Goal: Task Accomplishment & Management: Manage account settings

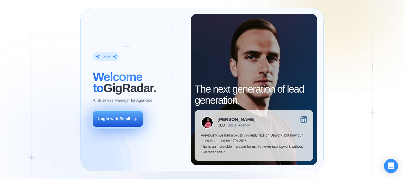
click at [119, 117] on div "Login with Email" at bounding box center [114, 119] width 32 height 6
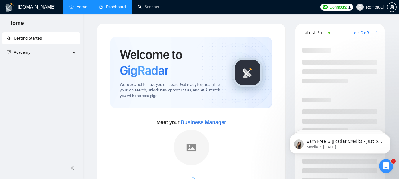
click at [113, 9] on link "Dashboard" at bounding box center [112, 6] width 27 height 5
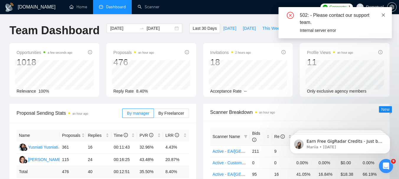
click at [384, 15] on icon "close" at bounding box center [383, 14] width 3 height 3
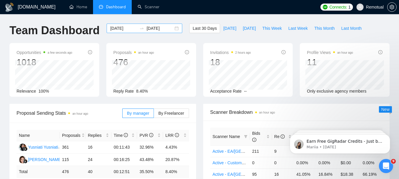
click at [173, 27] on div "2025-08-30 2025-09-29" at bounding box center [145, 28] width 76 height 9
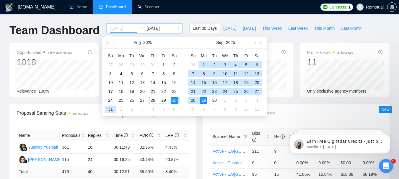
type input "2025-08-21"
click at [153, 93] on div "21" at bounding box center [153, 91] width 7 height 7
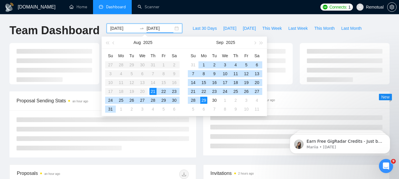
click at [153, 92] on div "21" at bounding box center [153, 91] width 7 height 7
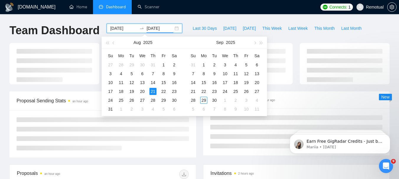
type input "2025-08-21"
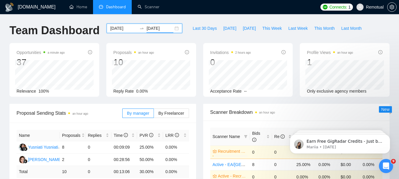
click at [172, 27] on div "2025-08-21 2025-08-21" at bounding box center [145, 28] width 76 height 9
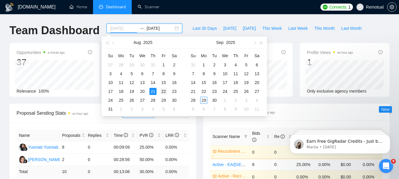
type input "2025-08-22"
click at [163, 93] on div "22" at bounding box center [163, 91] width 7 height 7
type input "2025-08-30"
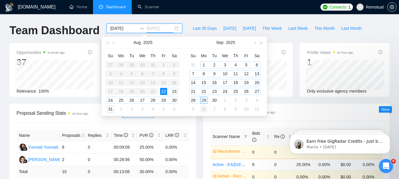
type input "2025-10-06"
type input "2025-09-21"
click at [164, 91] on div "22" at bounding box center [163, 91] width 7 height 7
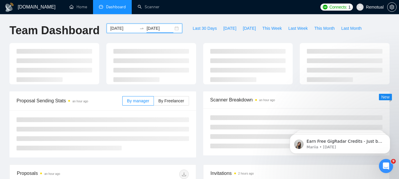
type input "2025-08-22"
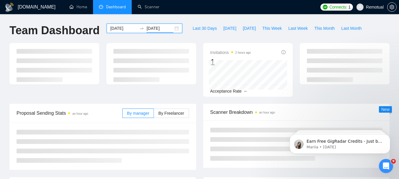
click at [170, 27] on div "2025-08-22 2025-08-22" at bounding box center [145, 28] width 76 height 9
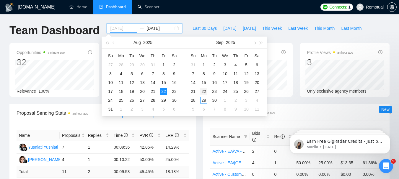
type input "2025-09-22"
click at [206, 93] on div "22" at bounding box center [203, 91] width 7 height 7
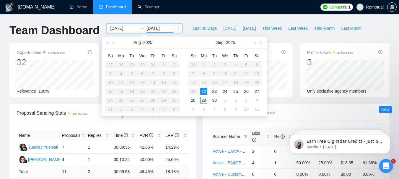
type input "2025-09-23"
type input "2025-09-22"
click at [204, 91] on div "22" at bounding box center [203, 91] width 7 height 7
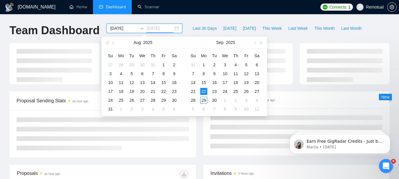
type input "2025-09-22"
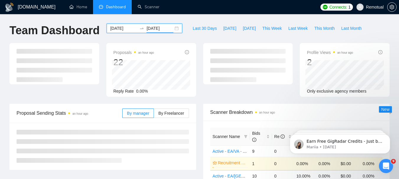
click at [175, 28] on div "2025-09-22 2025-09-22" at bounding box center [145, 28] width 76 height 9
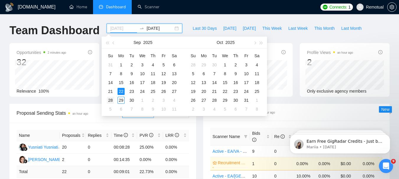
type input "2025-09-28"
click at [110, 101] on div "28" at bounding box center [110, 100] width 7 height 7
type input "2025-10-08"
type input "2025-09-29"
click at [120, 91] on table "Su Mo Tu We Th Fr Sa 31 1 2 3 4 5 6 7 8 9 10 11 12 13 14 15 16 17 18 19 20 21 2…" at bounding box center [142, 82] width 74 height 63
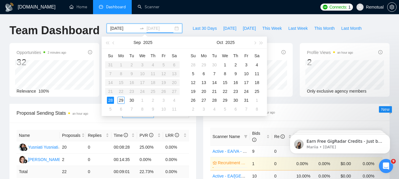
click at [110, 101] on div "28" at bounding box center [110, 100] width 7 height 7
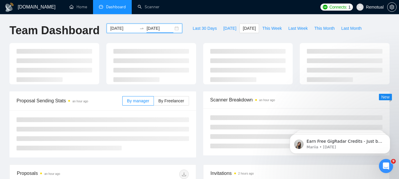
type input "2025-09-28"
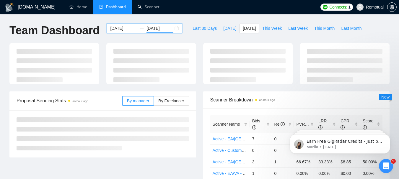
click at [171, 27] on div "2025-09-28 2025-09-28" at bounding box center [145, 28] width 76 height 9
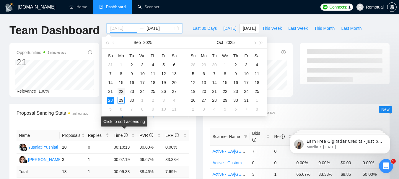
type input "2025-09-22"
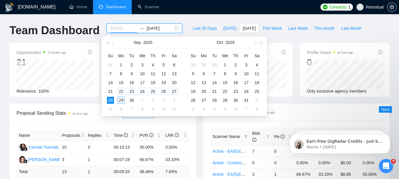
click at [121, 91] on div "22" at bounding box center [121, 91] width 7 height 7
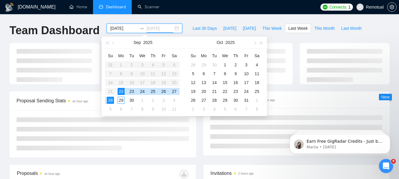
click at [112, 100] on div "28" at bounding box center [110, 100] width 7 height 7
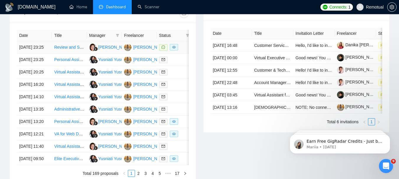
scroll to position [207, 0]
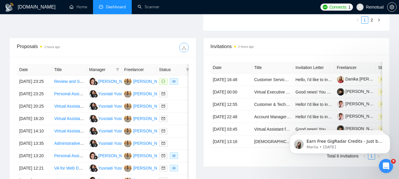
click at [182, 48] on icon "download" at bounding box center [184, 48] width 4 height 4
